Goal: Task Accomplishment & Management: Complete application form

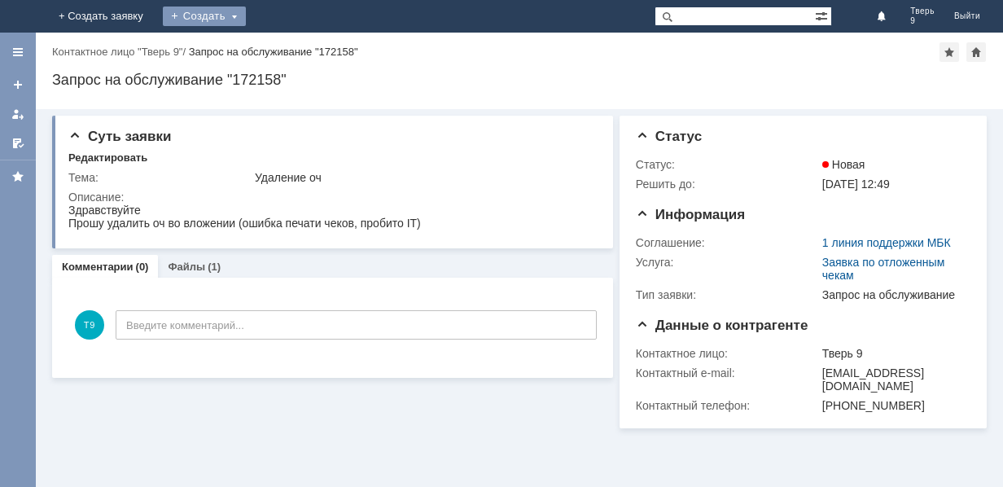
click at [246, 14] on div "Создать" at bounding box center [204, 17] width 83 height 20
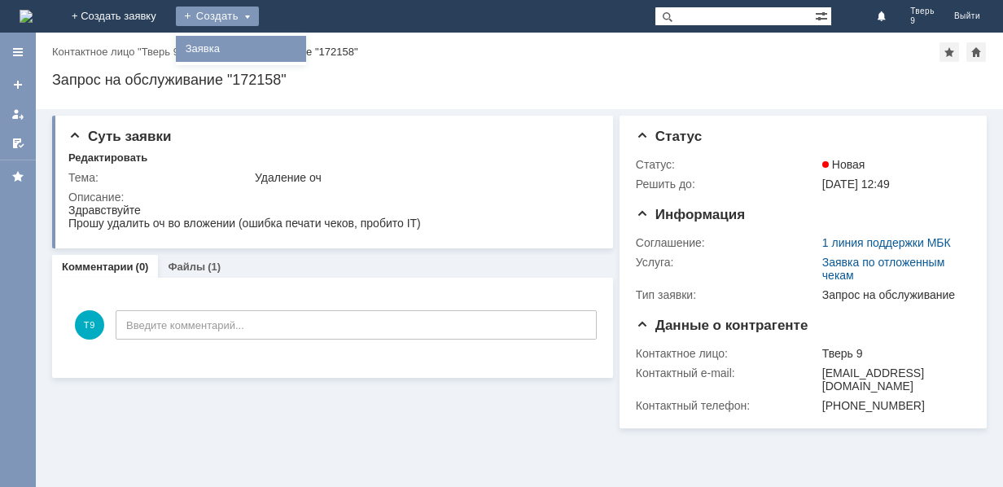
click at [303, 54] on link "Заявка" at bounding box center [241, 49] width 124 height 20
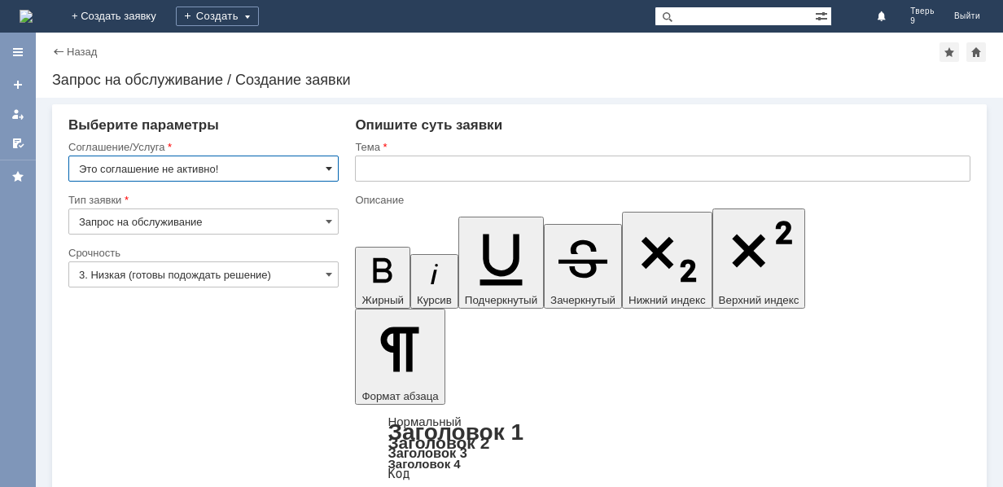
click at [329, 171] on span at bounding box center [329, 168] width 7 height 13
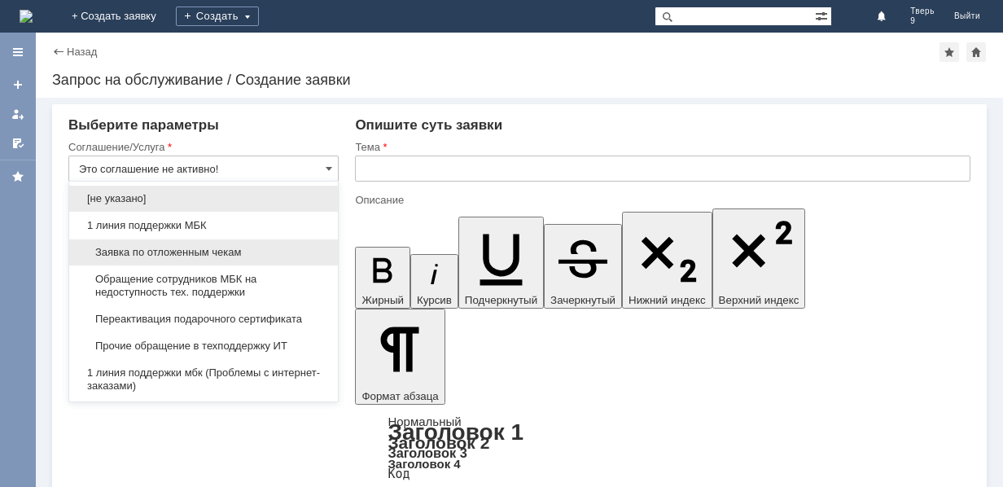
click at [269, 252] on span "Заявка по отложенным чекам" at bounding box center [203, 252] width 249 height 13
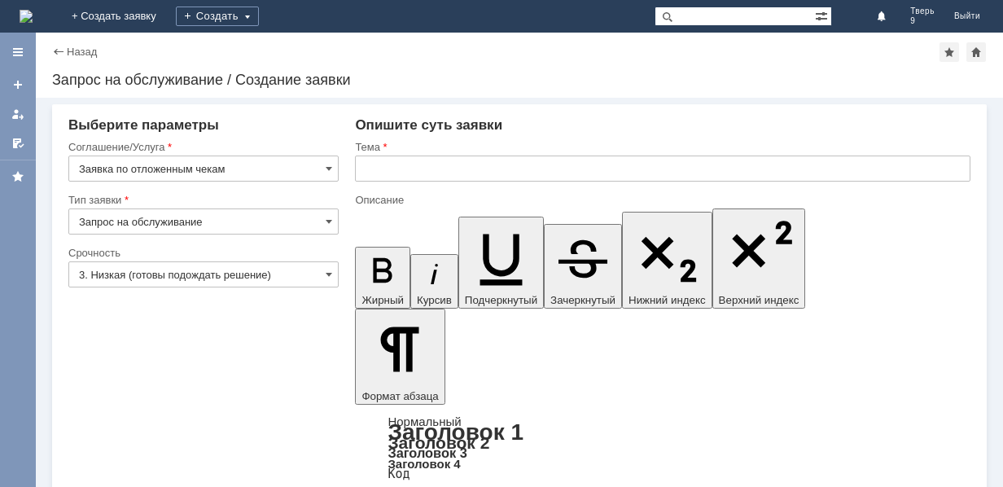
type input "Заявка по отложенным чекам"
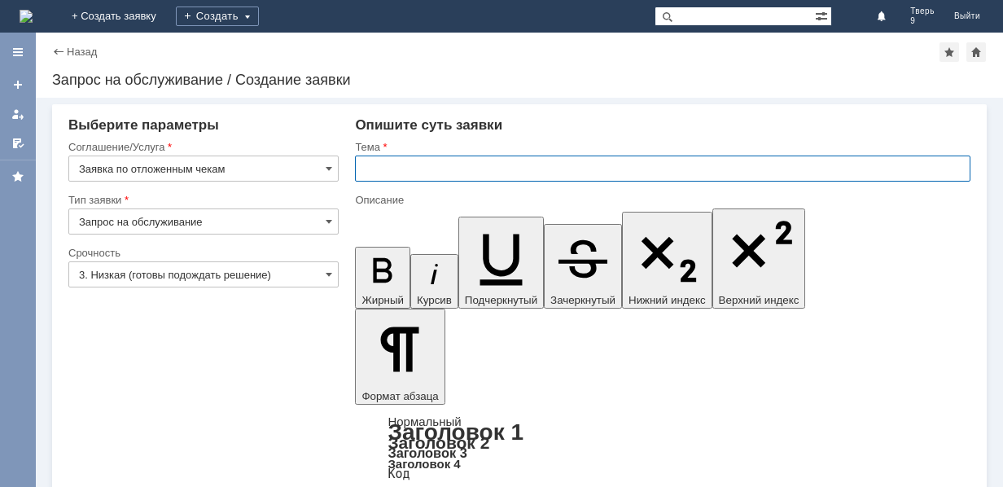
drag, startPoint x: 385, startPoint y: 168, endPoint x: 383, endPoint y: 158, distance: 10.1
click at [385, 169] on input "text" at bounding box center [662, 168] width 615 height 26
type input "оч"
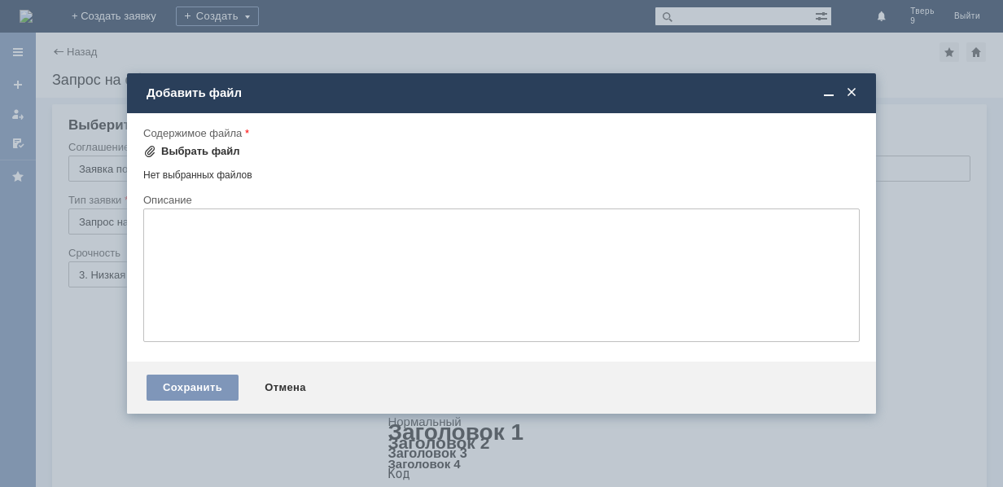
click at [183, 150] on div "Выбрать файл" at bounding box center [200, 151] width 79 height 13
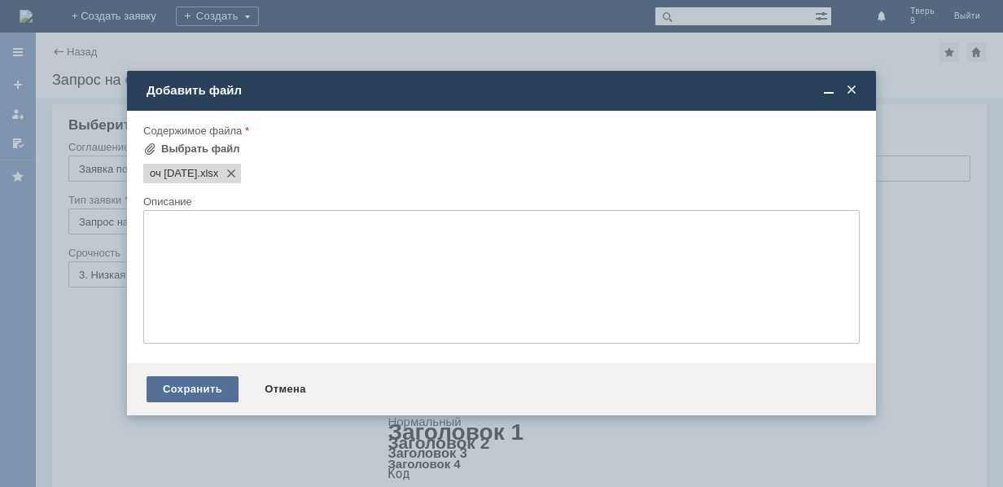
click at [212, 396] on div "Сохранить" at bounding box center [193, 389] width 92 height 26
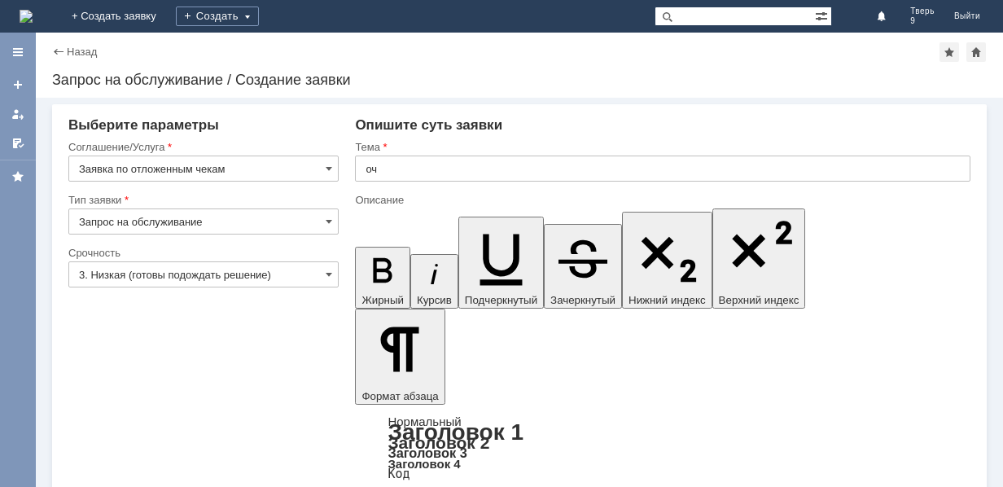
scroll to position [50, 0]
